Goal: Transaction & Acquisition: Purchase product/service

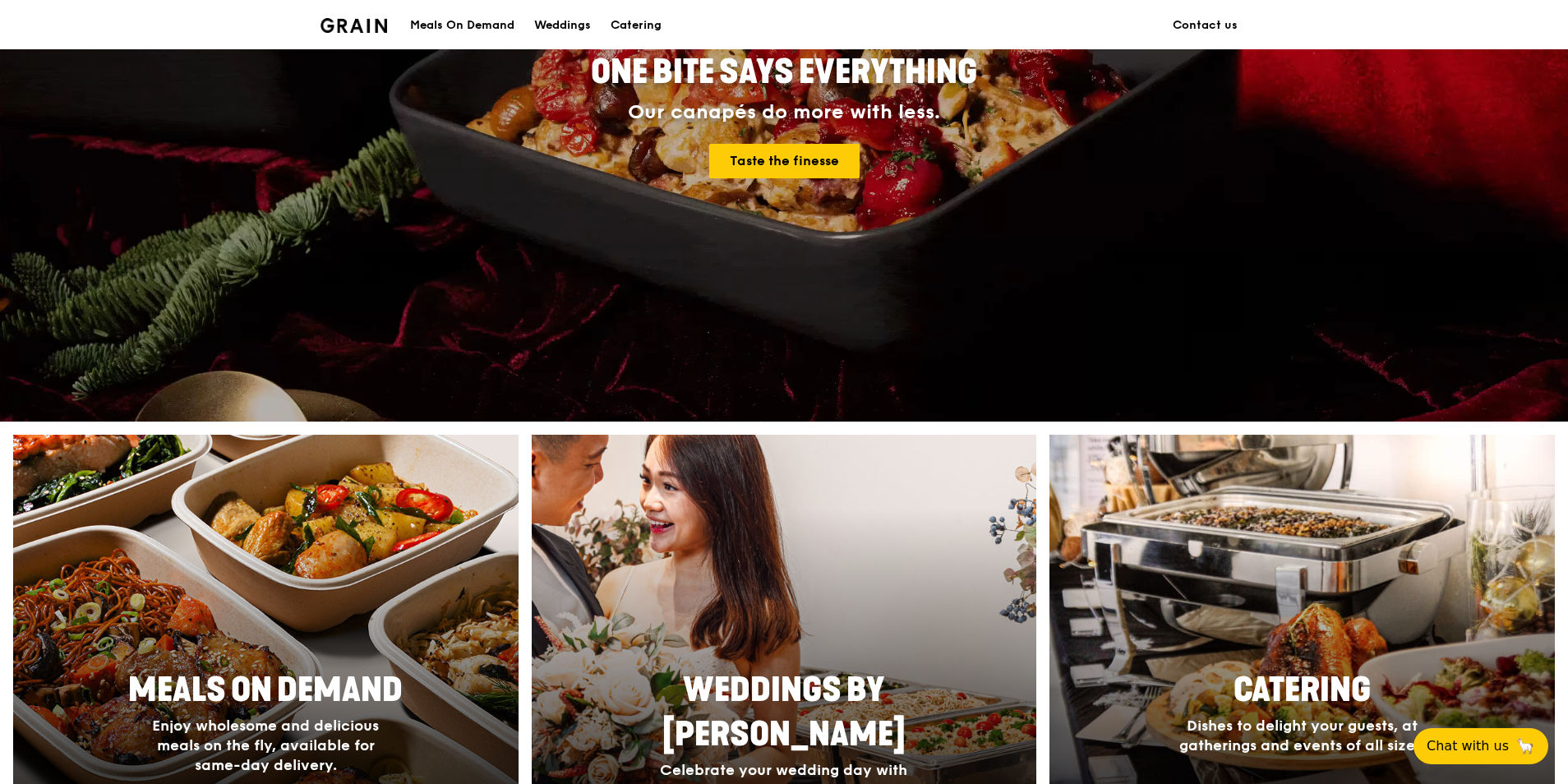
scroll to position [411, 0]
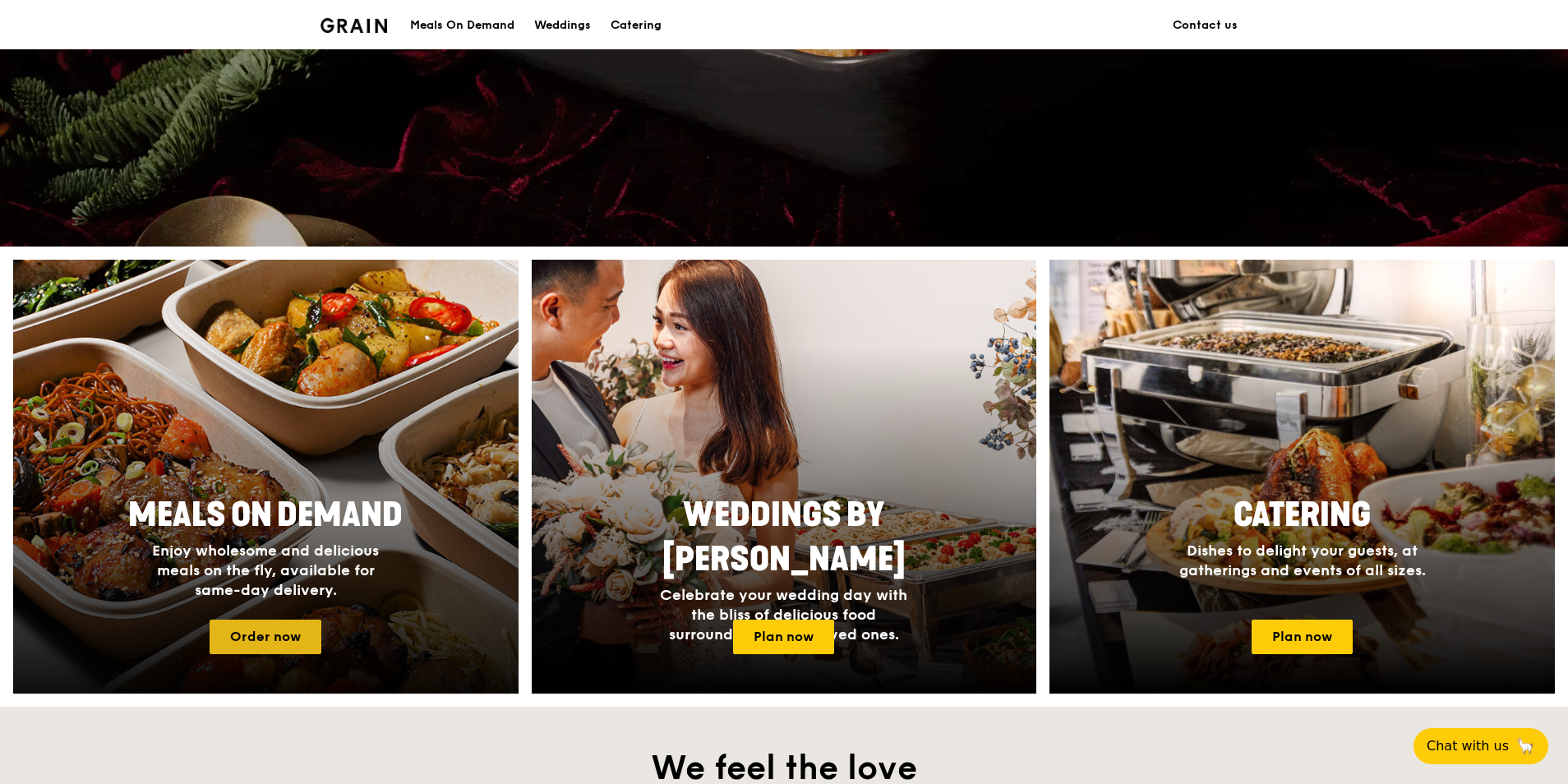
click at [271, 625] on link "Order now" at bounding box center [266, 636] width 112 height 35
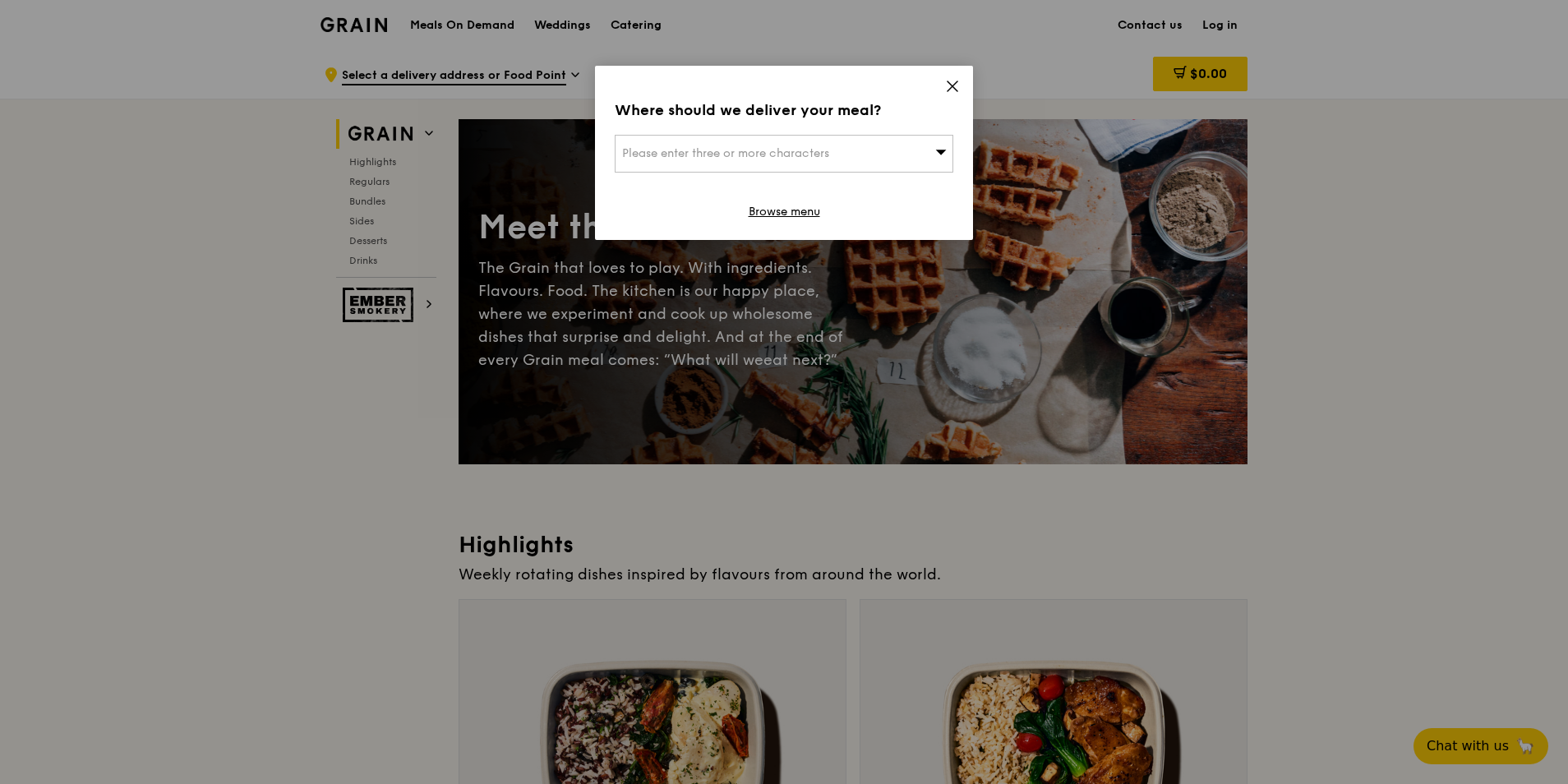
click at [863, 157] on div "Please enter three or more characters" at bounding box center [784, 154] width 339 height 38
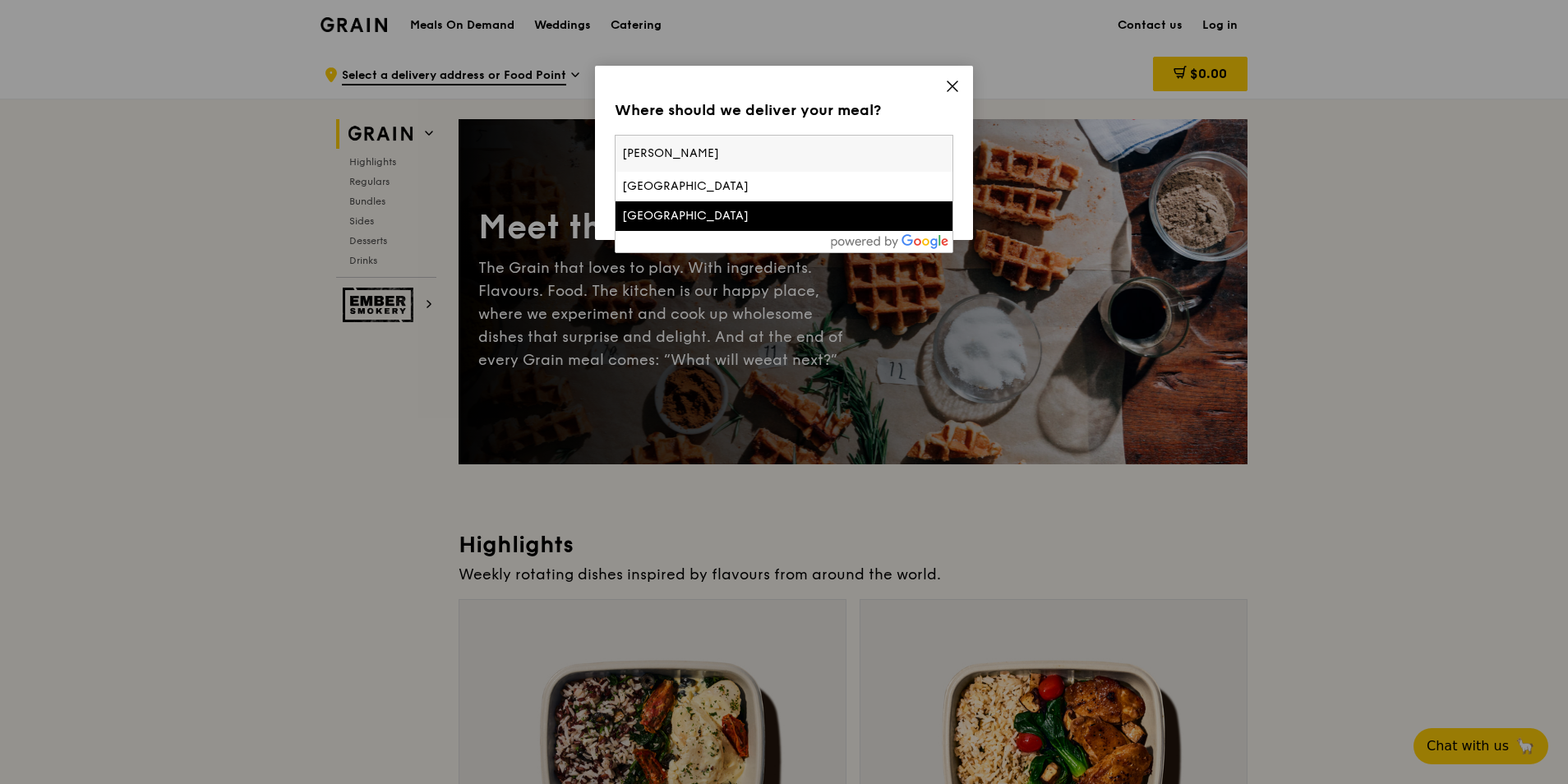
type input "[PERSON_NAME]"
click at [644, 218] on div "[GEOGRAPHIC_DATA]" at bounding box center [743, 216] width 243 height 16
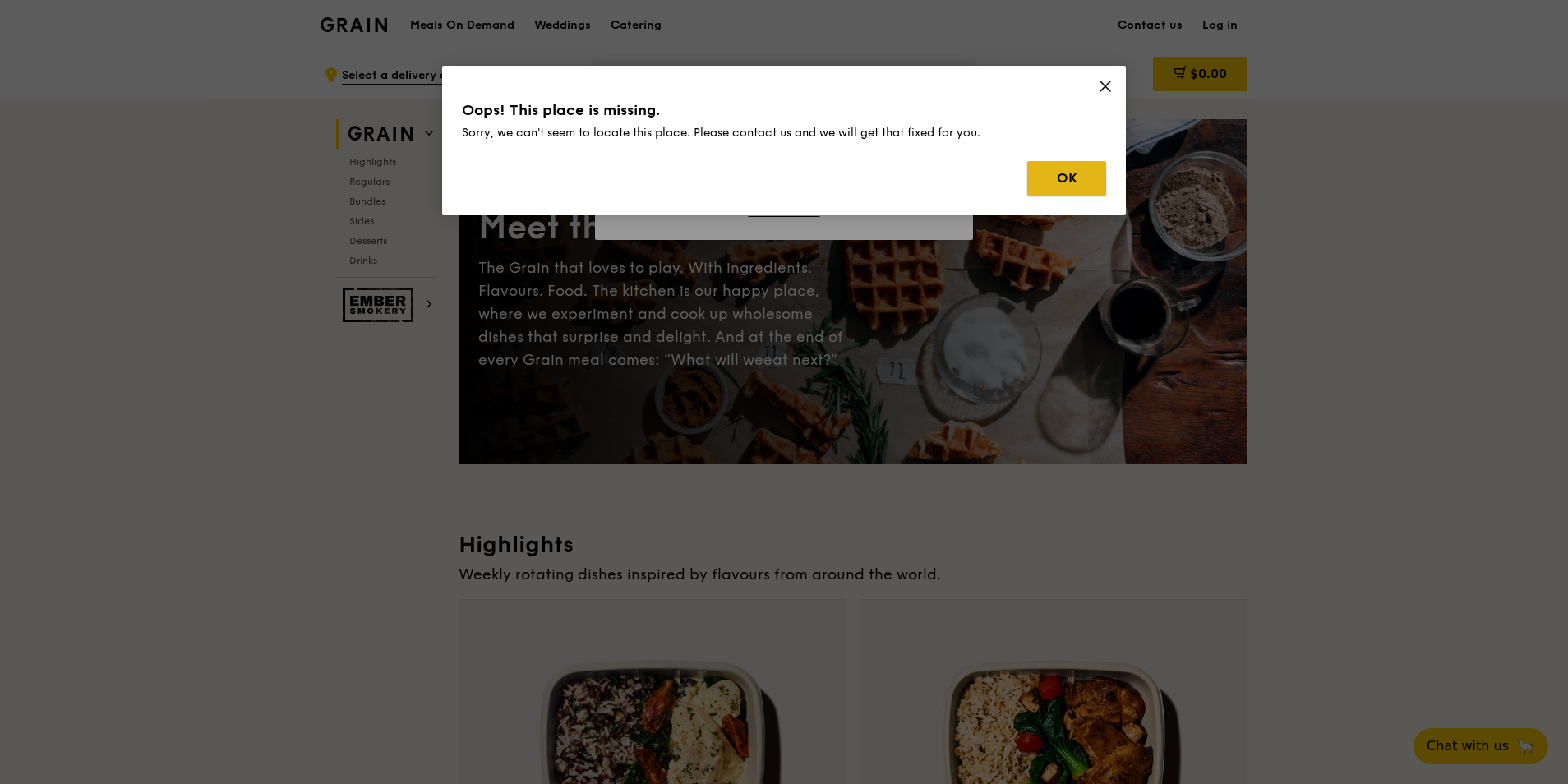
click at [1050, 182] on button "OK" at bounding box center [1066, 178] width 78 height 35
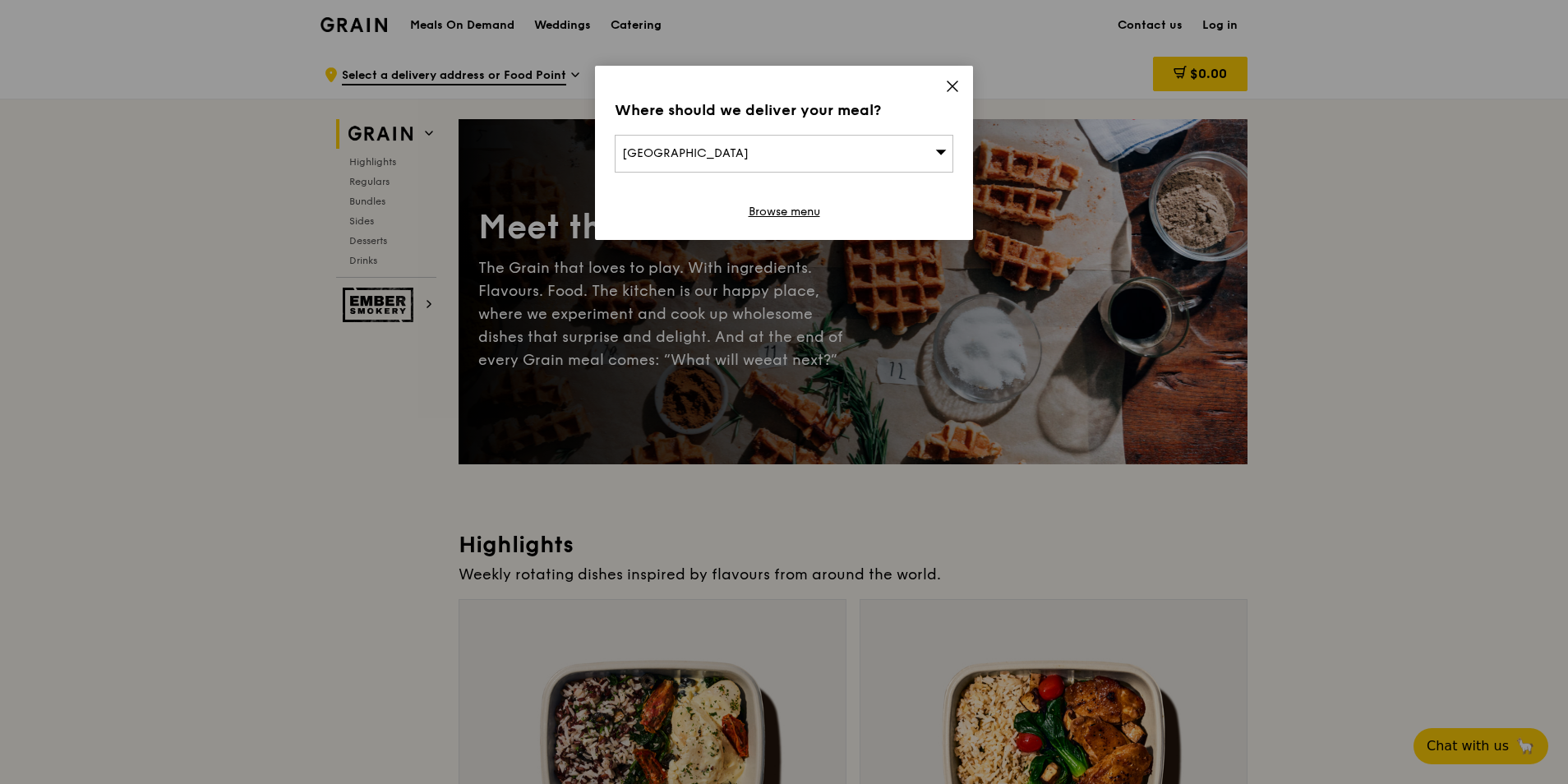
click at [850, 157] on div "[GEOGRAPHIC_DATA]" at bounding box center [784, 154] width 339 height 38
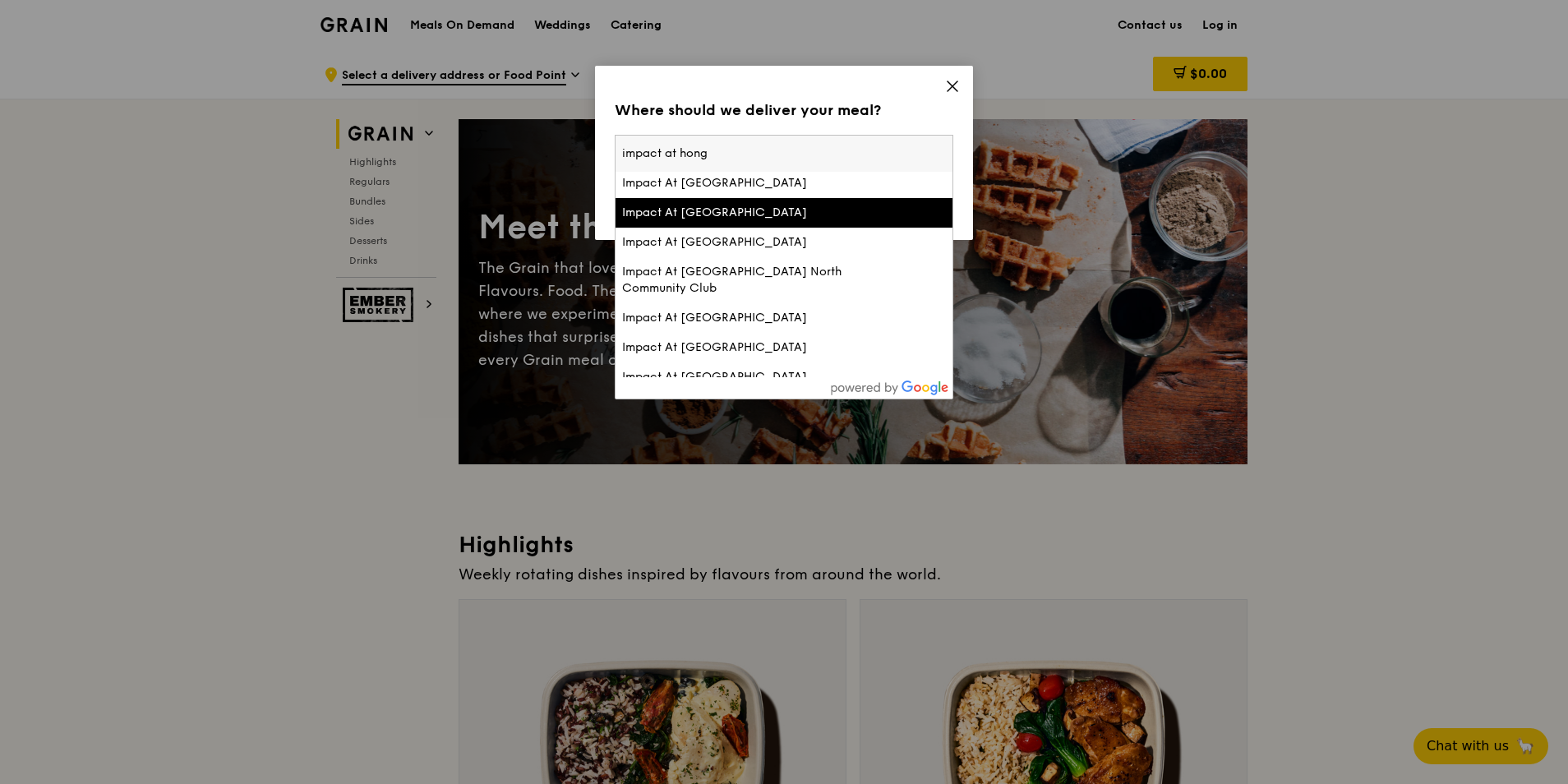
scroll to position [47, 0]
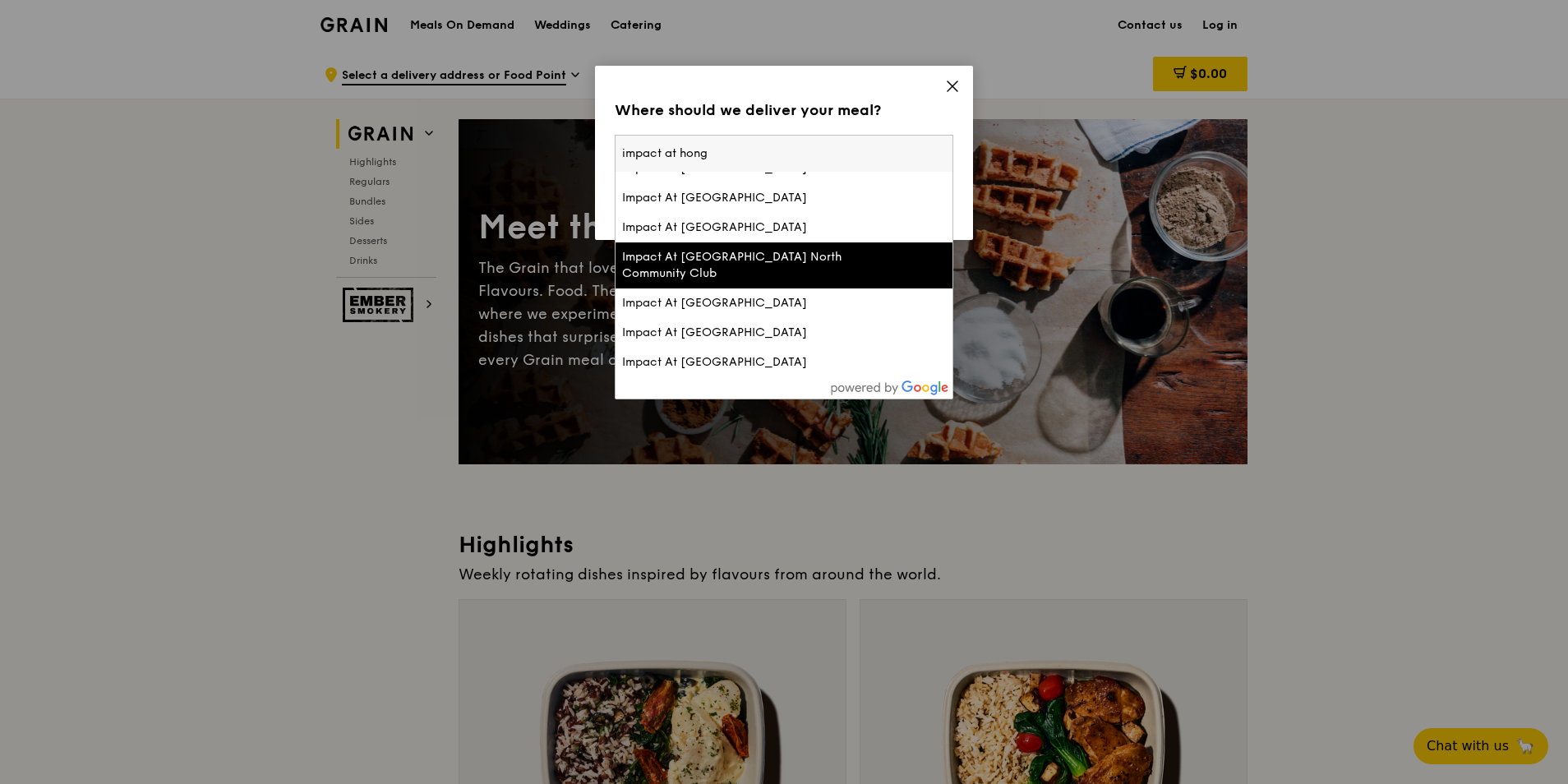
type input "impact at hong"
click at [805, 267] on div "Impact At [GEOGRAPHIC_DATA] North Community Club" at bounding box center [743, 265] width 243 height 33
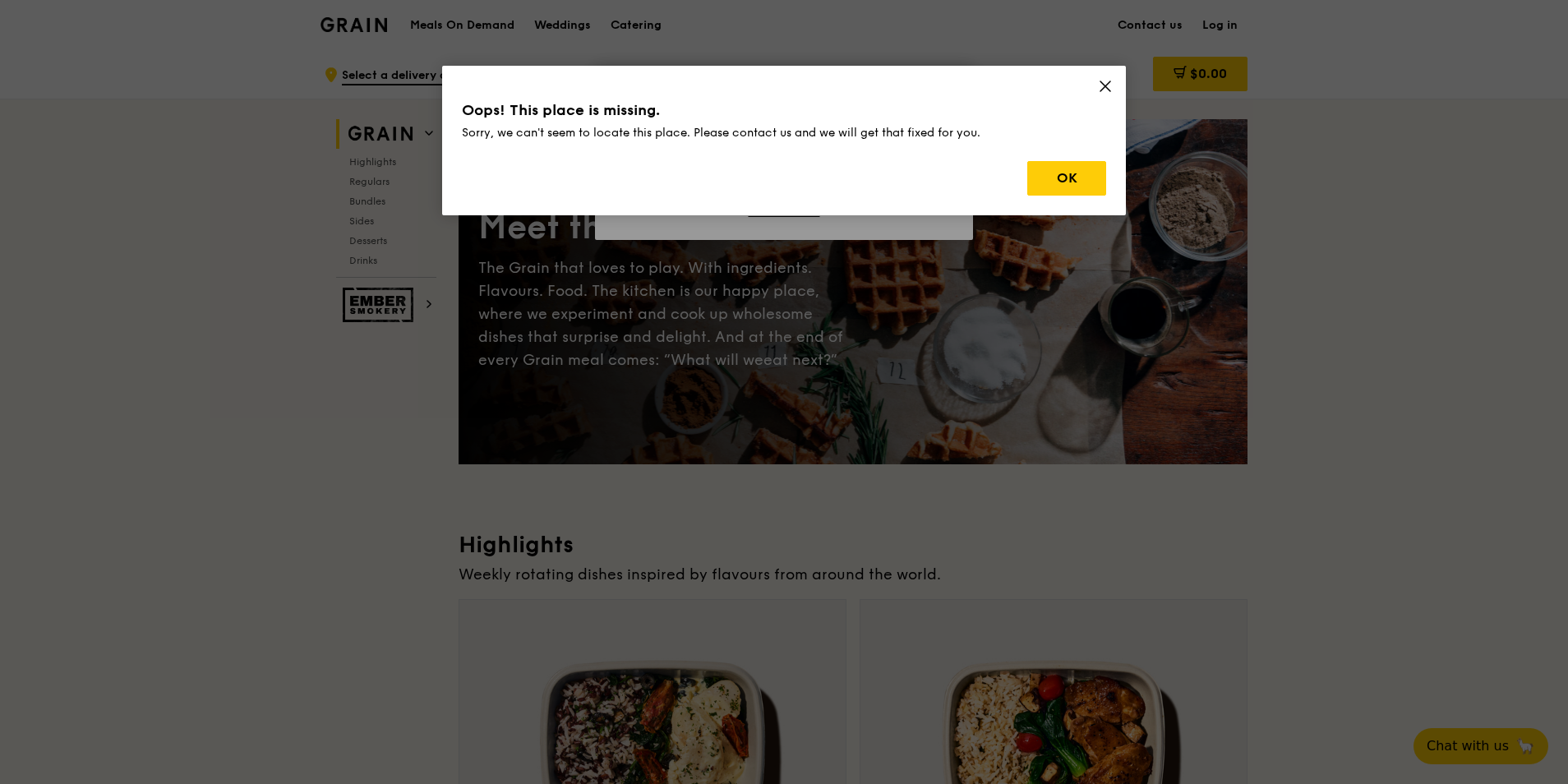
click at [1102, 86] on icon at bounding box center [1106, 86] width 15 height 15
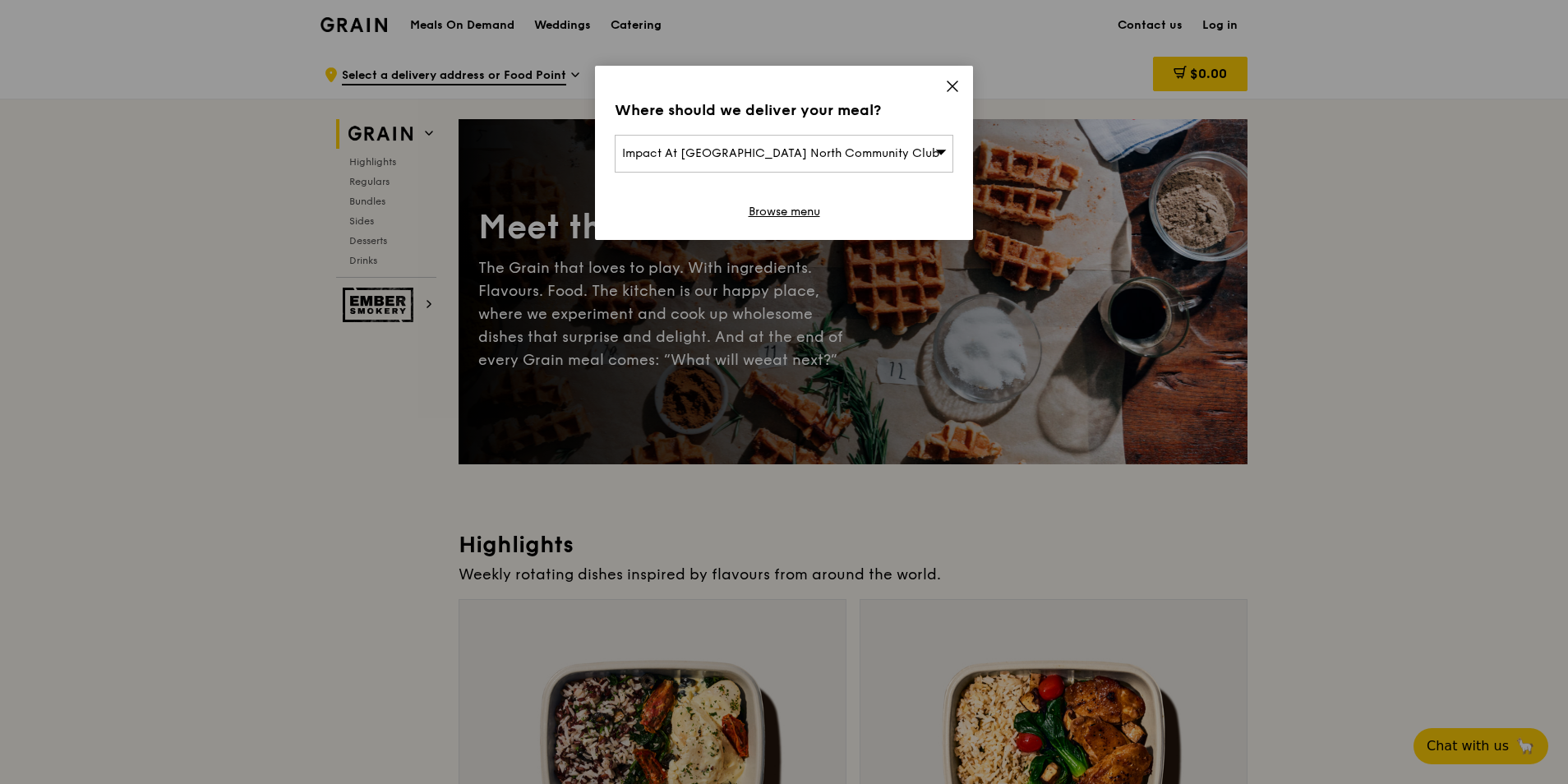
click at [954, 84] on icon at bounding box center [952, 86] width 9 height 9
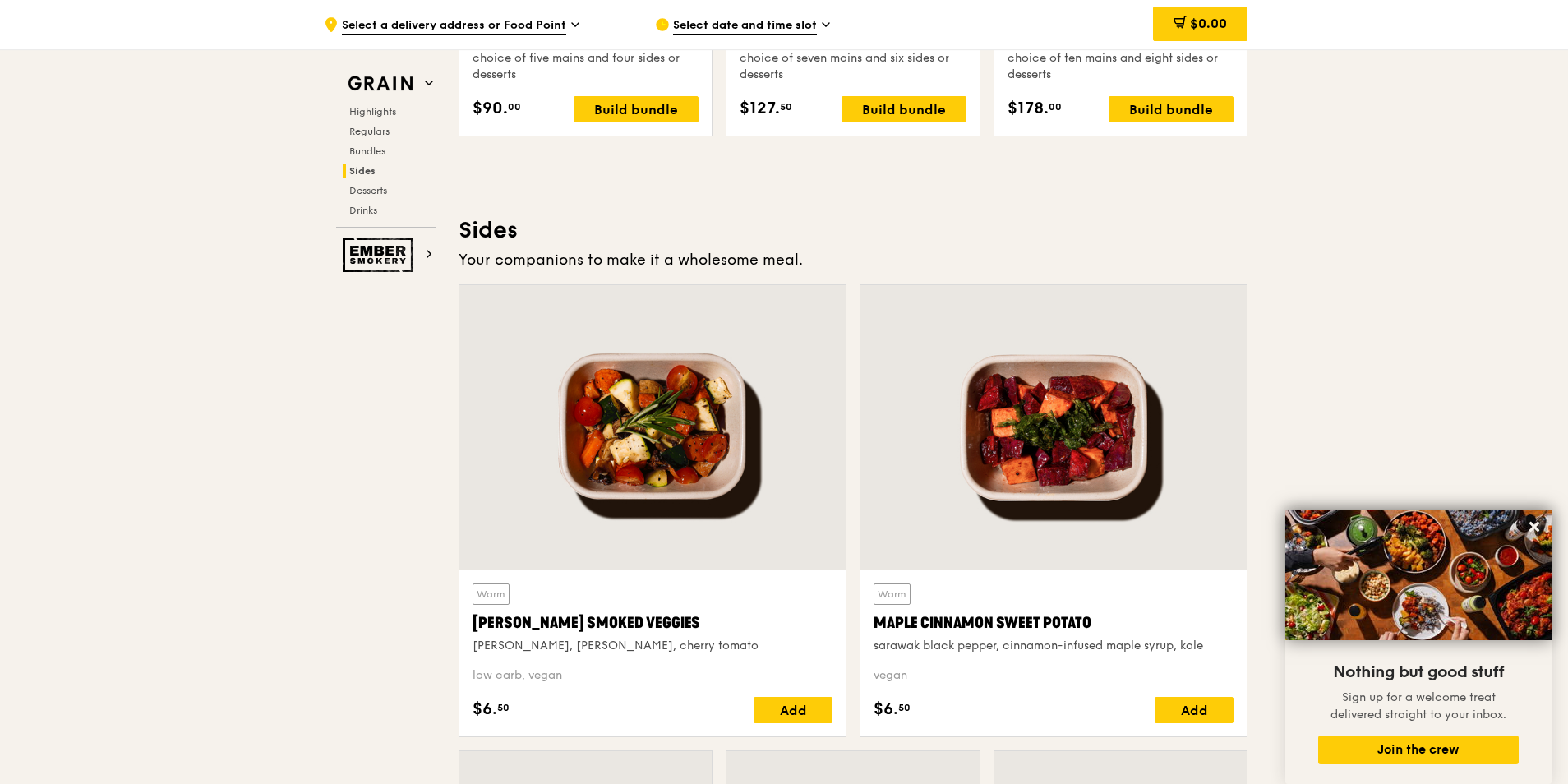
scroll to position [3863, 0]
